Goal: Submit feedback/report problem

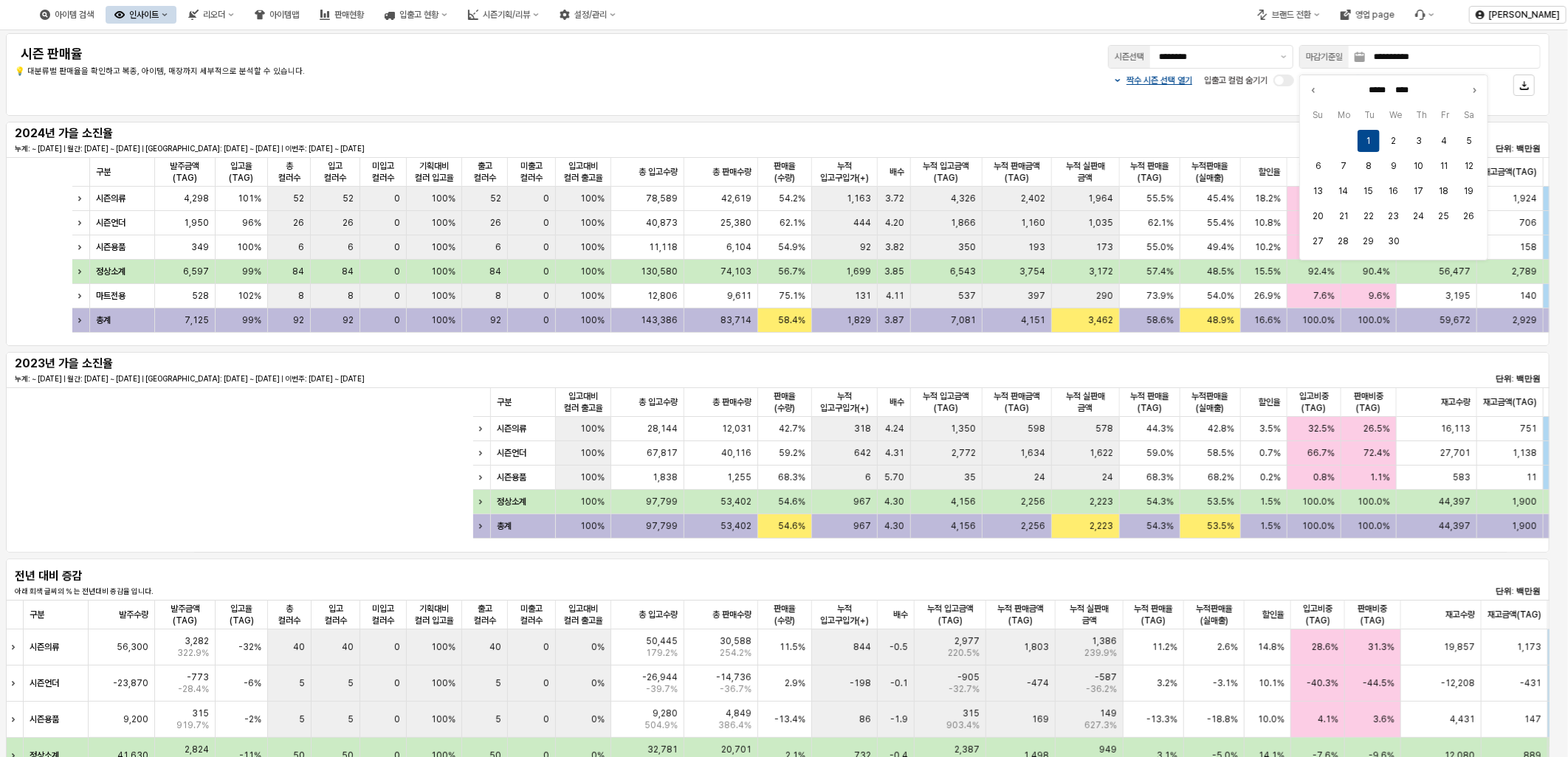
scroll to position [0, 721]
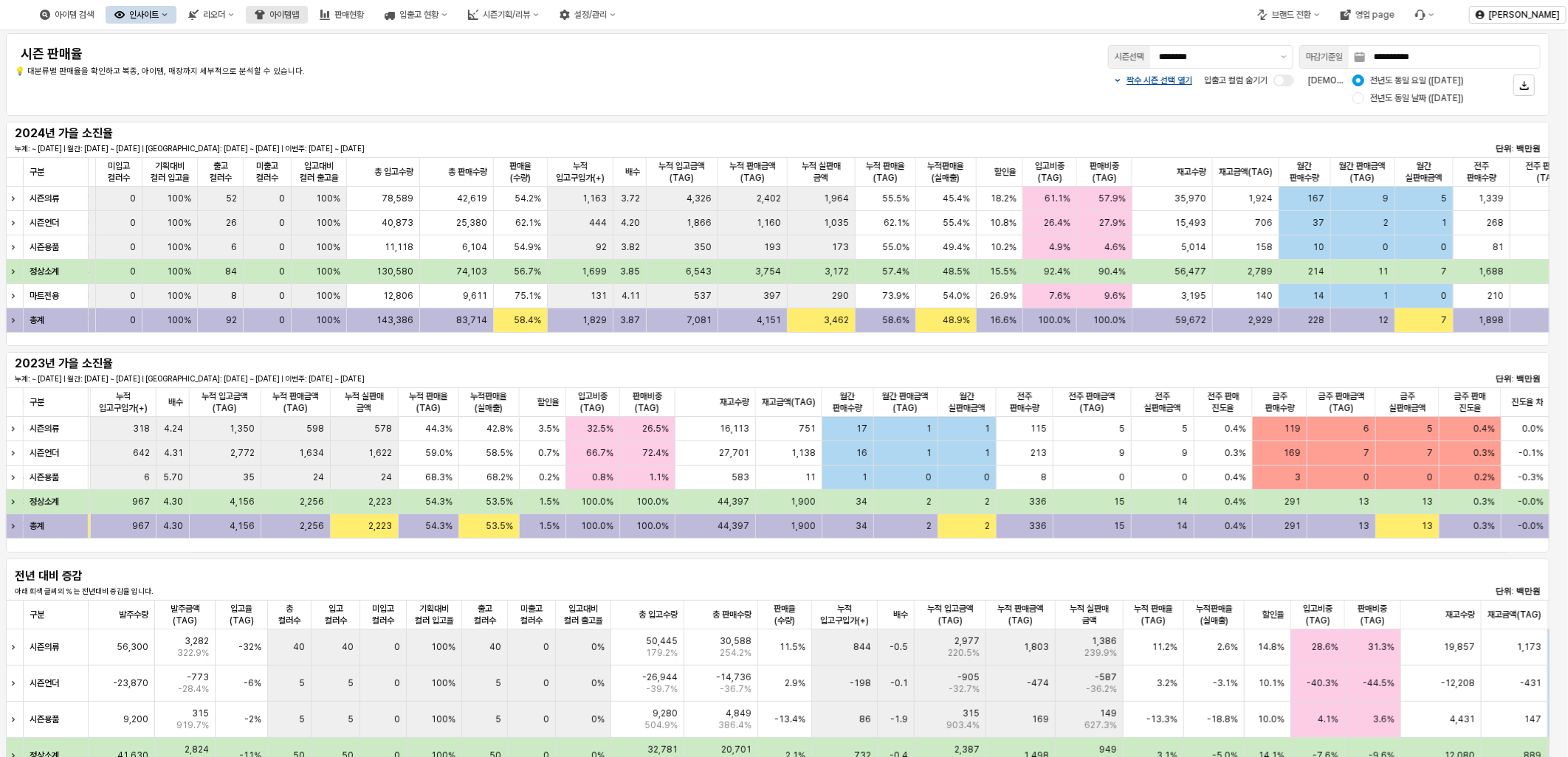
click at [308, 13] on button "아이템맵" at bounding box center [277, 15] width 62 height 18
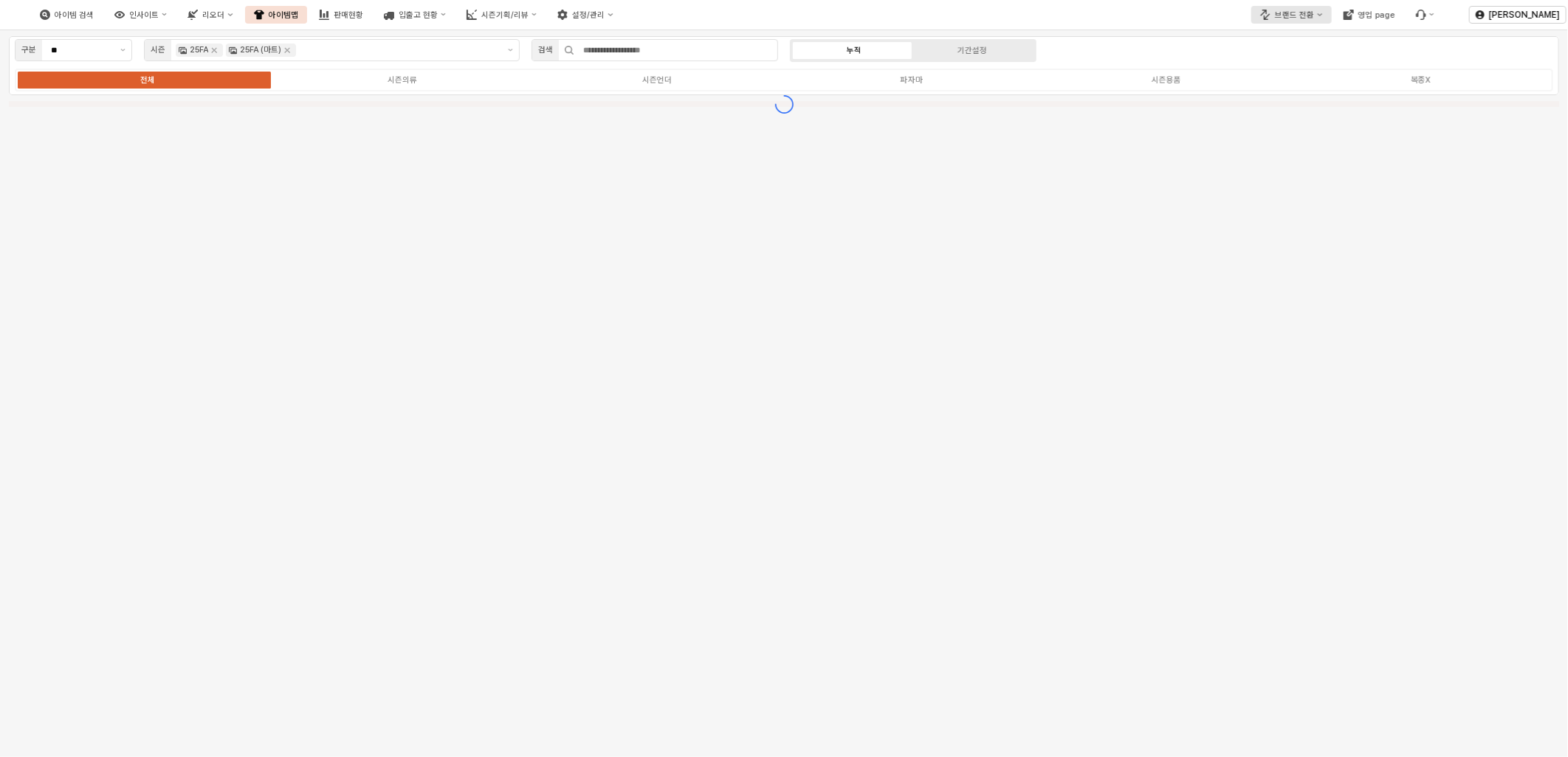
click at [1300, 11] on div "브랜드 전환" at bounding box center [1294, 15] width 39 height 10
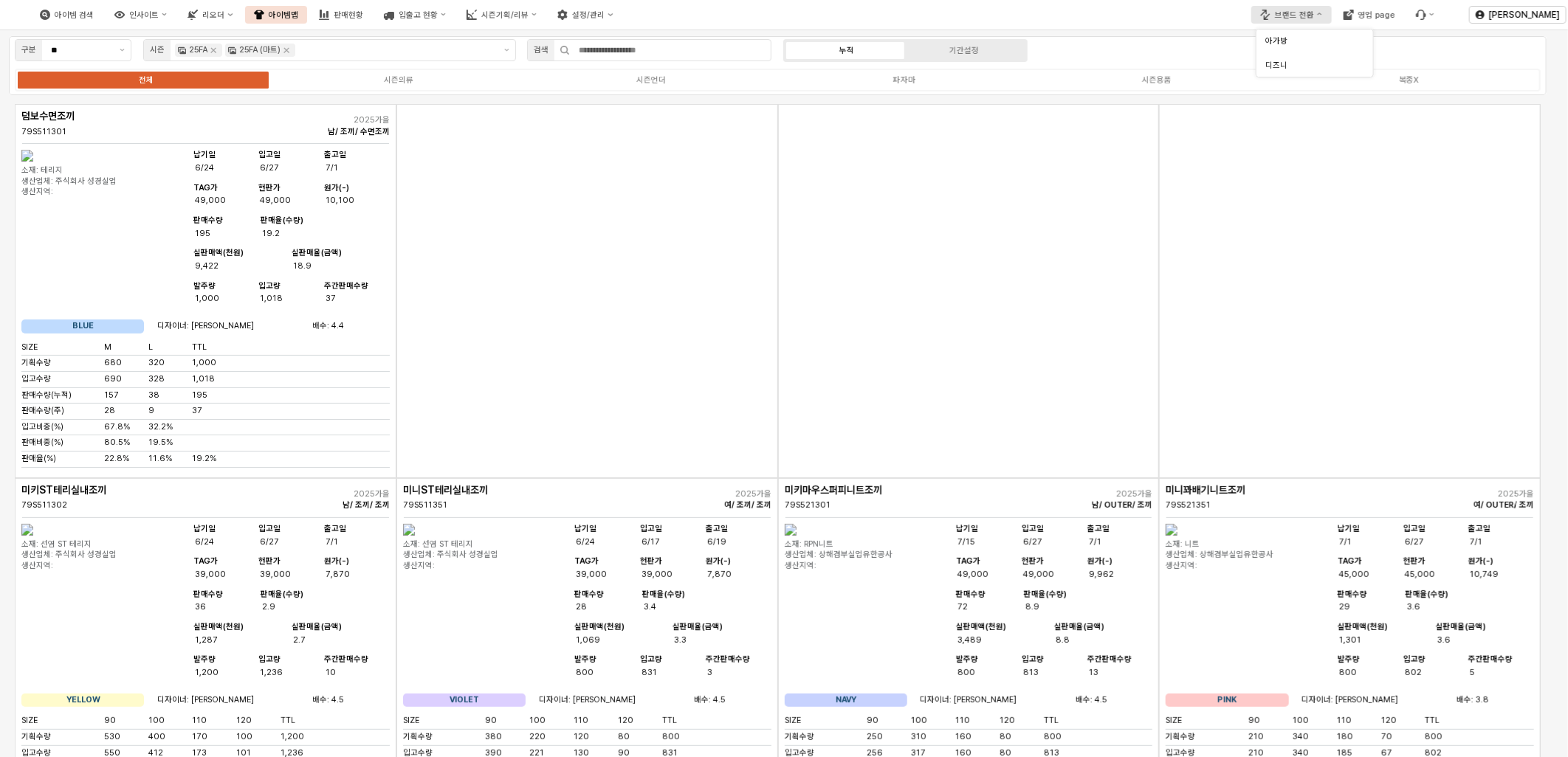
click at [1292, 13] on div "브랜드 전환" at bounding box center [1294, 15] width 39 height 10
click at [1297, 13] on div "브랜드 전환" at bounding box center [1294, 15] width 39 height 10
click at [1295, 34] on div "아가방" at bounding box center [1310, 40] width 90 height 14
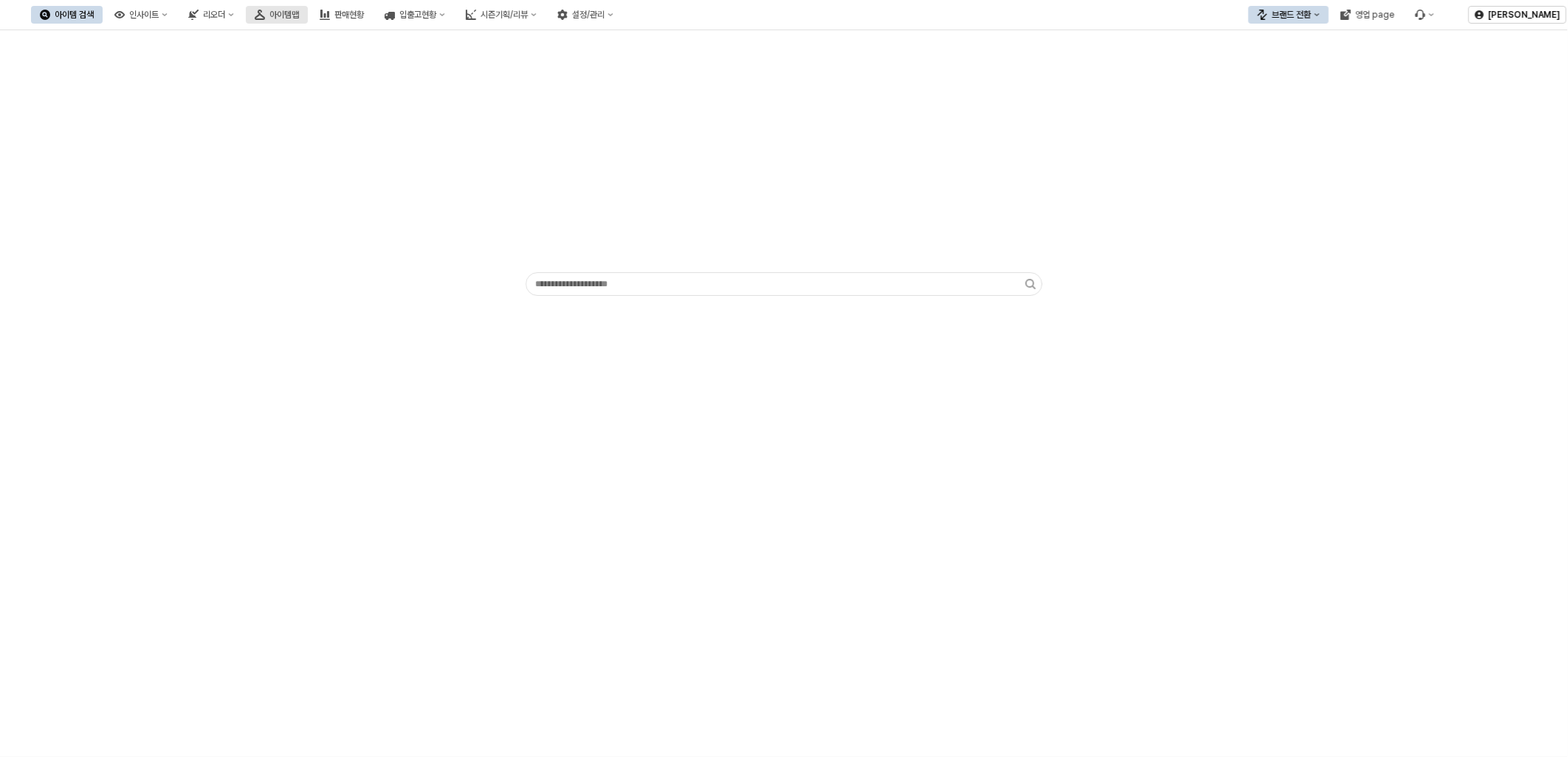
click at [299, 10] on div "아이템맵" at bounding box center [285, 15] width 30 height 10
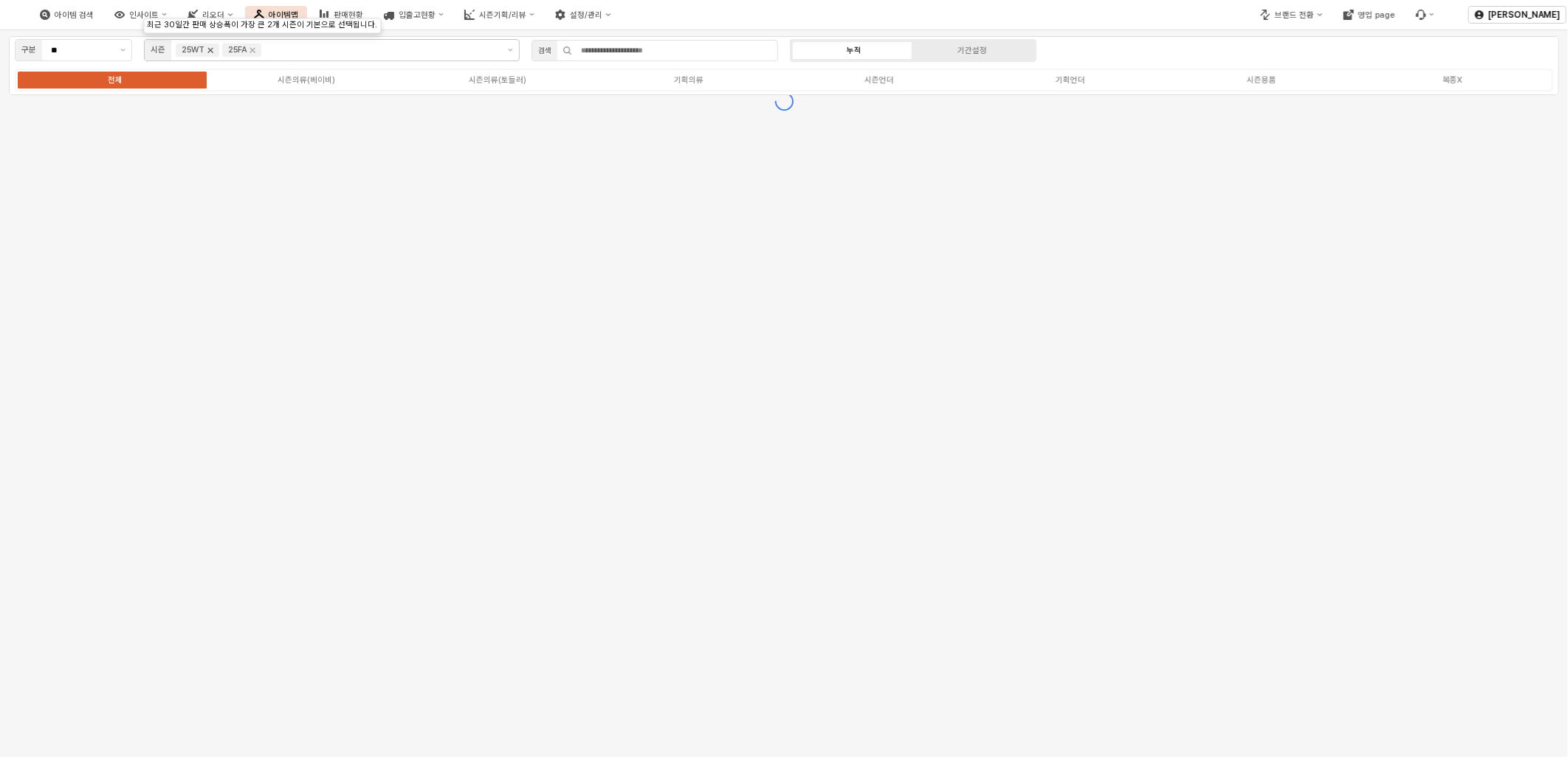
click at [210, 48] on icon "Remove 25WT" at bounding box center [211, 50] width 12 height 12
click at [210, 48] on icon "Remove 25FA" at bounding box center [206, 50] width 12 height 12
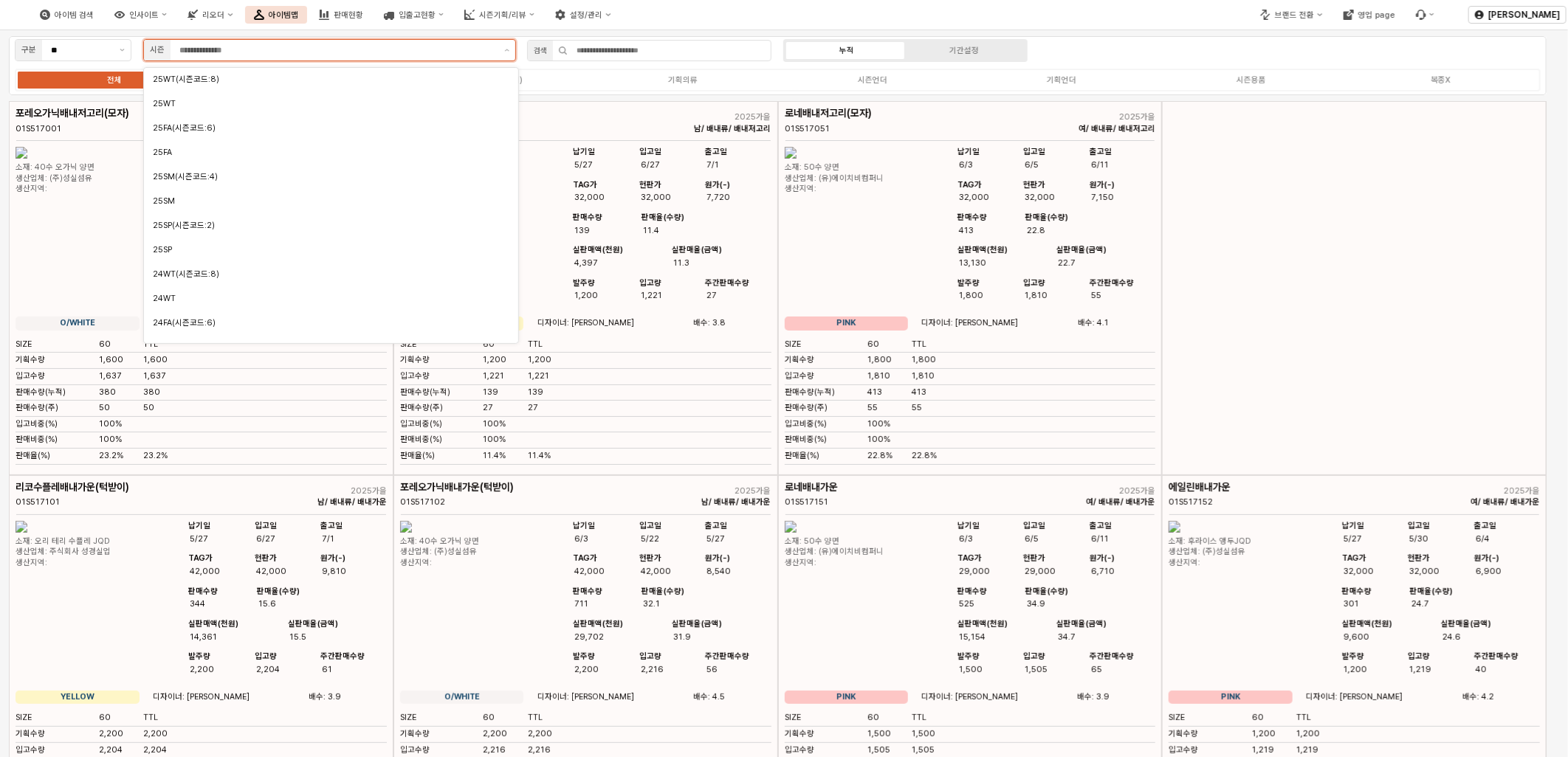
click at [215, 47] on input "App Frame" at bounding box center [337, 50] width 316 height 13
click at [221, 93] on div "25WT" at bounding box center [331, 103] width 374 height 23
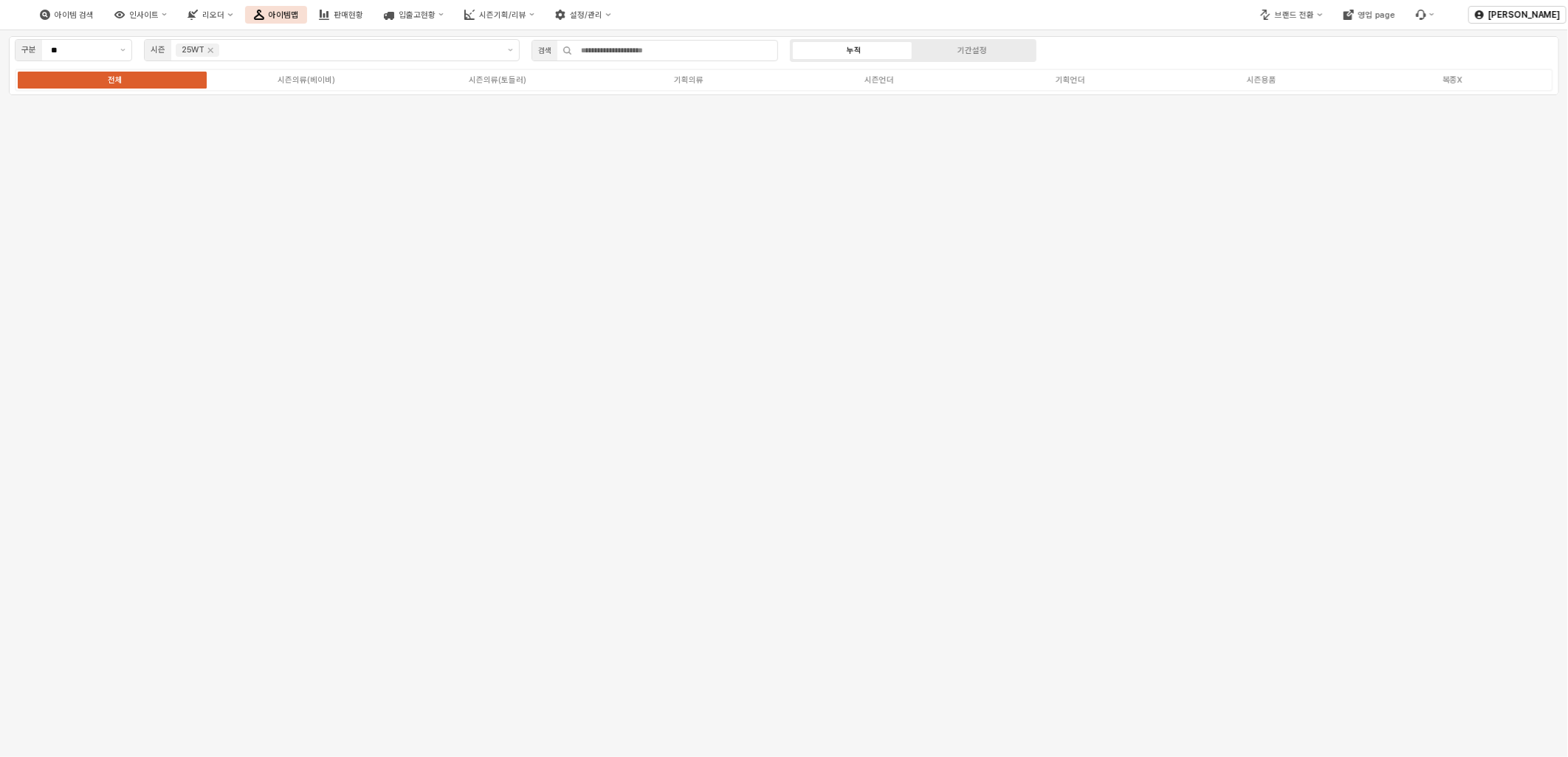
click at [851, 128] on div "구분 ** 시즌 25WT 검색 누적 기간설정 전체 시즌의류(베이비) 시즌의류(토들러) 기획의류 시즌언더 기획언더 시즌용품 복종X" at bounding box center [784, 90] width 1568 height 121
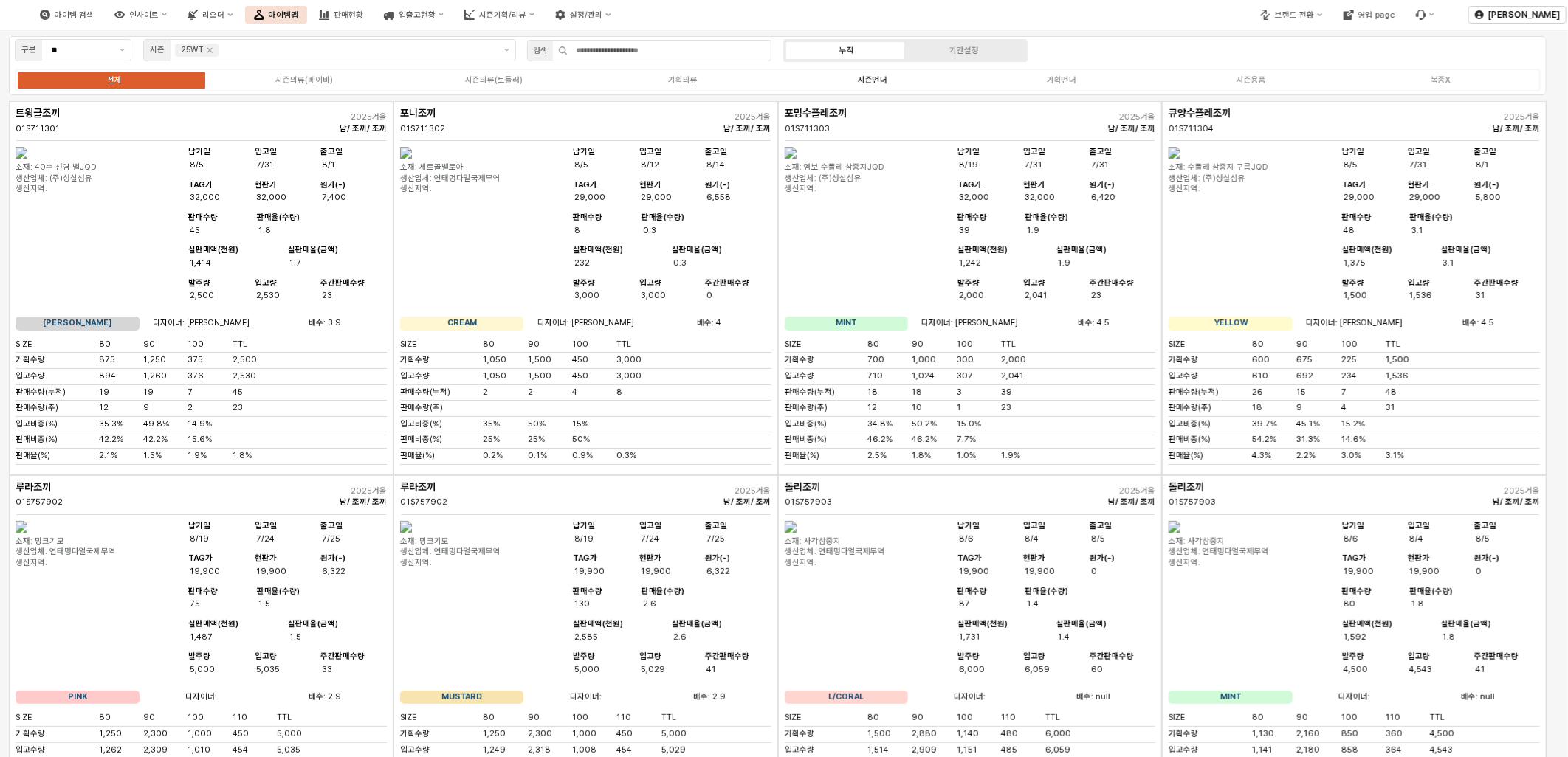
click at [901, 74] on label "시즌언더" at bounding box center [873, 80] width 190 height 13
click at [1418, 11] on icon "버그 제보 및 기능 개선 요청" at bounding box center [1421, 15] width 10 height 10
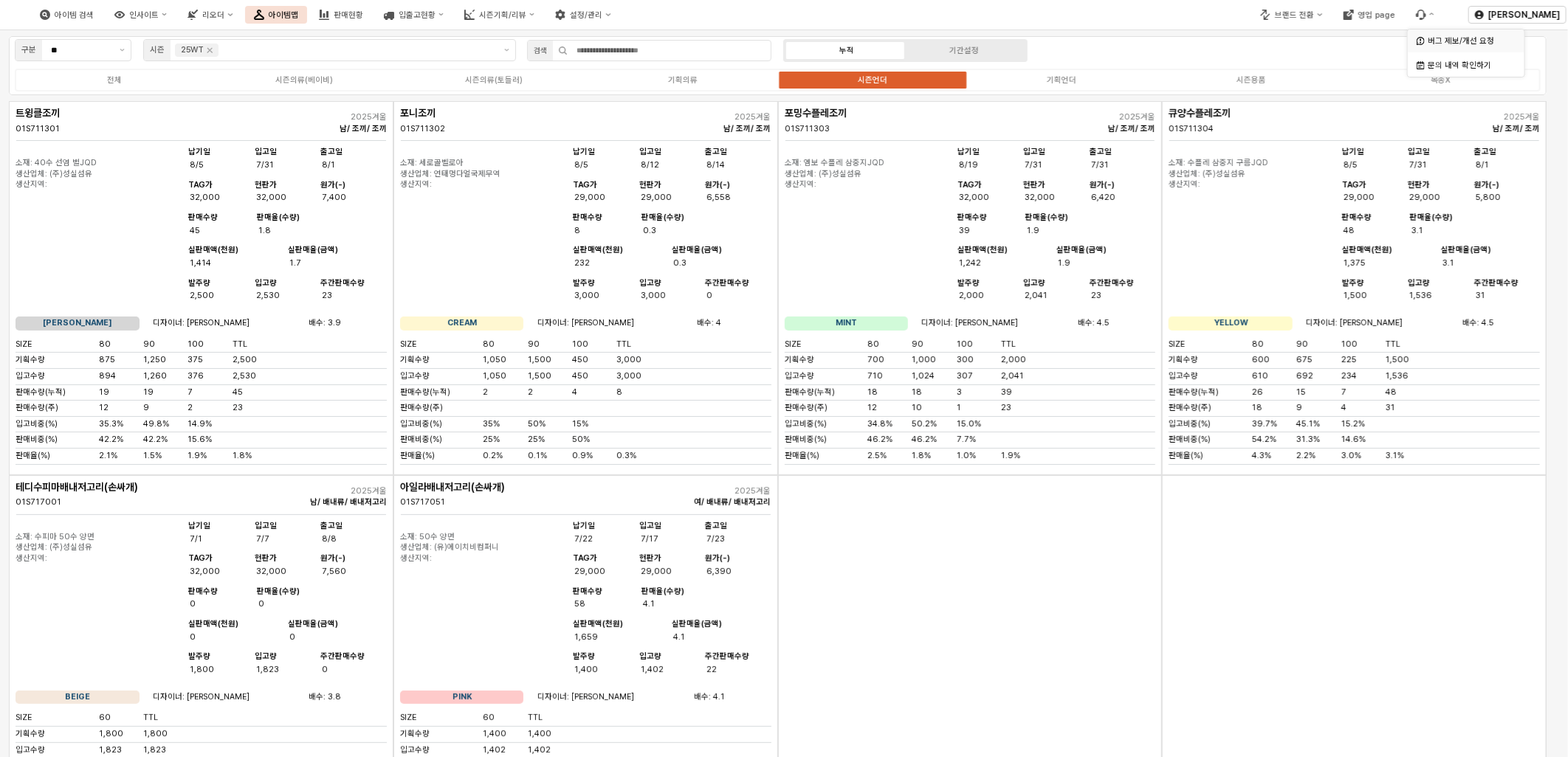
click at [1466, 44] on div "버그 제보/개선 요청" at bounding box center [1467, 40] width 80 height 11
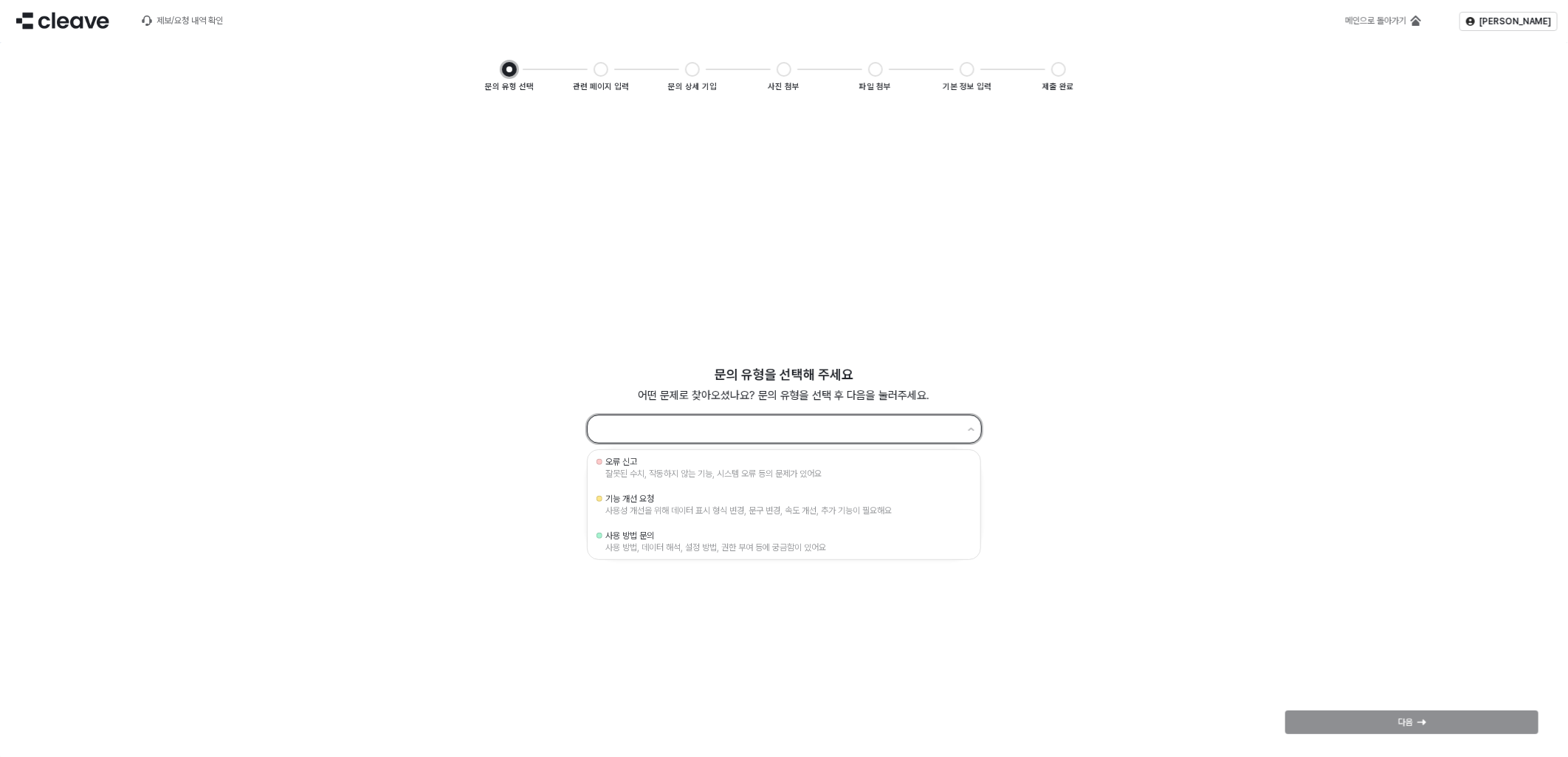
click at [771, 420] on input "App Frame" at bounding box center [777, 430] width 362 height 20
